Goal: Task Accomplishment & Management: Use online tool/utility

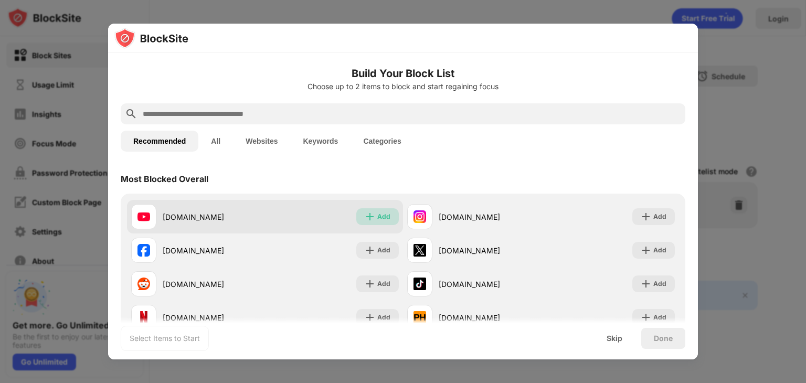
click at [369, 217] on img at bounding box center [370, 217] width 11 height 11
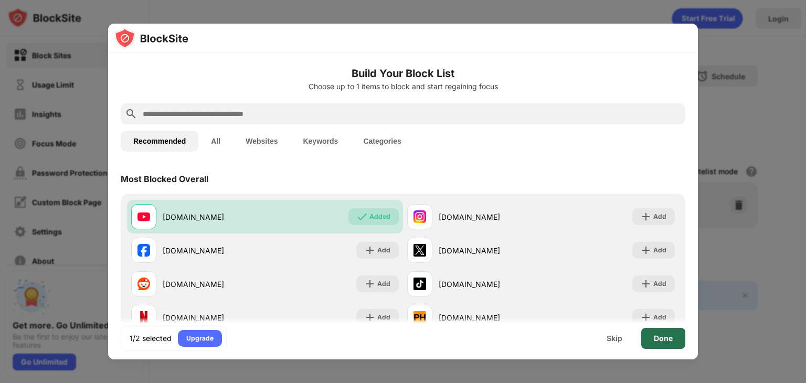
click at [668, 332] on div "Done" at bounding box center [664, 338] width 44 height 21
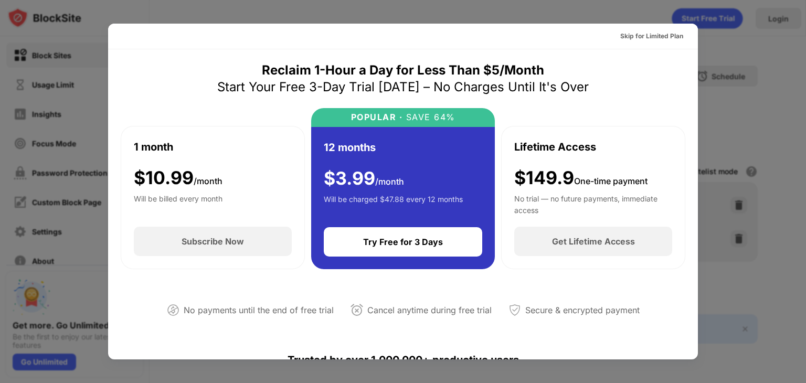
click at [712, 29] on div at bounding box center [403, 191] width 806 height 383
click at [645, 35] on div "Skip for Limited Plan" at bounding box center [652, 36] width 63 height 11
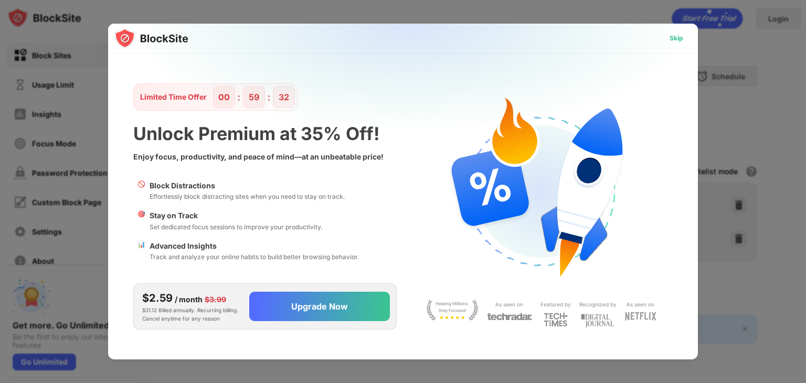
click at [678, 35] on div "Skip" at bounding box center [677, 38] width 14 height 11
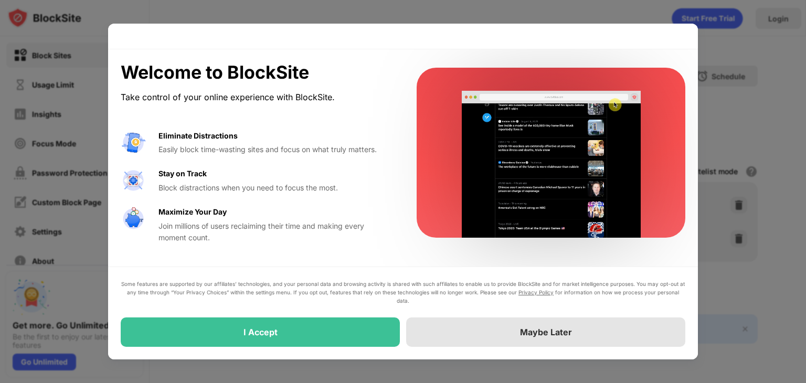
click at [483, 335] on div "Maybe Later" at bounding box center [545, 332] width 279 height 29
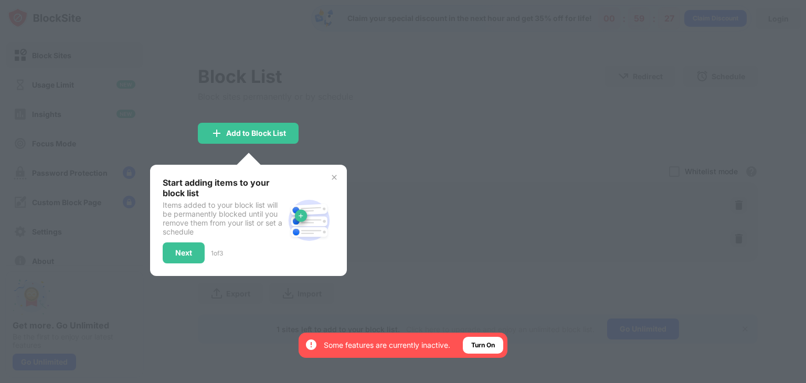
click at [450, 121] on div at bounding box center [403, 191] width 806 height 383
click at [343, 153] on div at bounding box center [403, 191] width 806 height 383
click at [203, 253] on div "Next" at bounding box center [184, 253] width 42 height 21
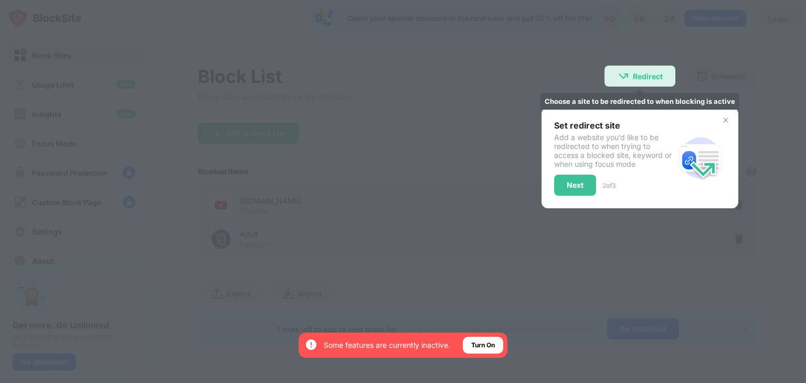
click at [666, 71] on div "Redirect Choose a site to be redirected to when blocking is active" at bounding box center [640, 76] width 71 height 21
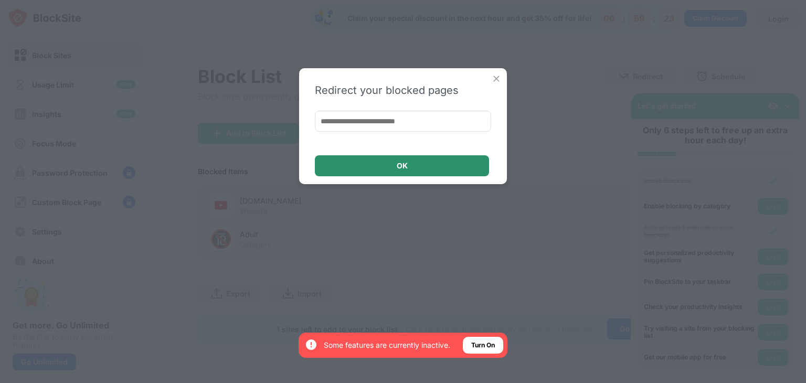
click at [422, 164] on div "OK" at bounding box center [402, 165] width 174 height 21
click at [433, 167] on div "OK" at bounding box center [402, 165] width 174 height 21
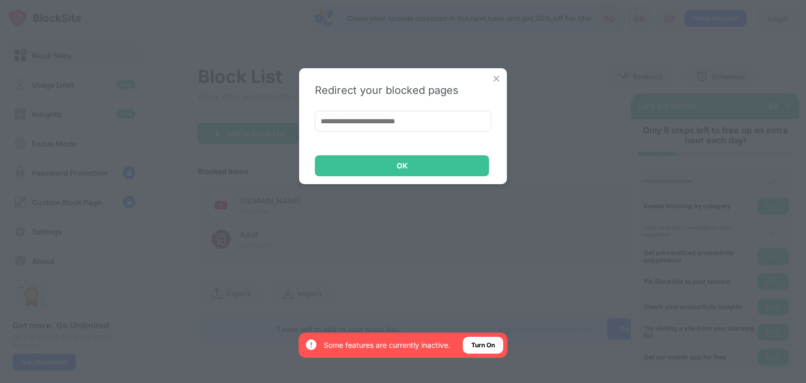
click at [431, 120] on input at bounding box center [403, 121] width 176 height 21
click at [496, 76] on img at bounding box center [496, 79] width 11 height 11
